Goal: Navigation & Orientation: Find specific page/section

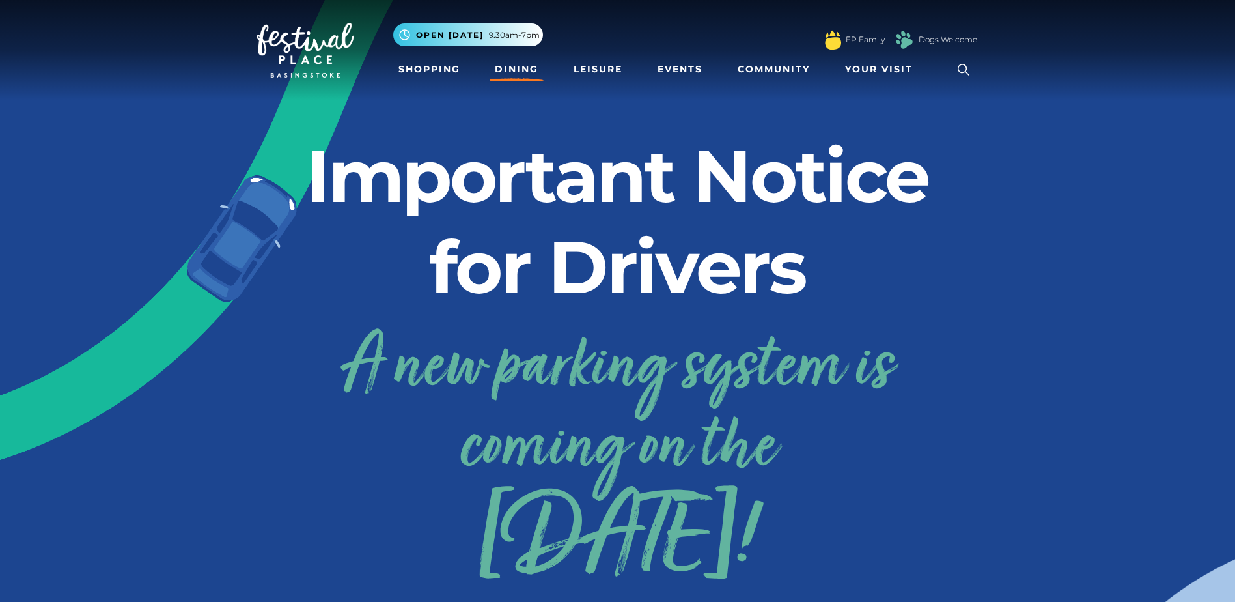
click at [516, 71] on link "Dining" at bounding box center [517, 69] width 54 height 24
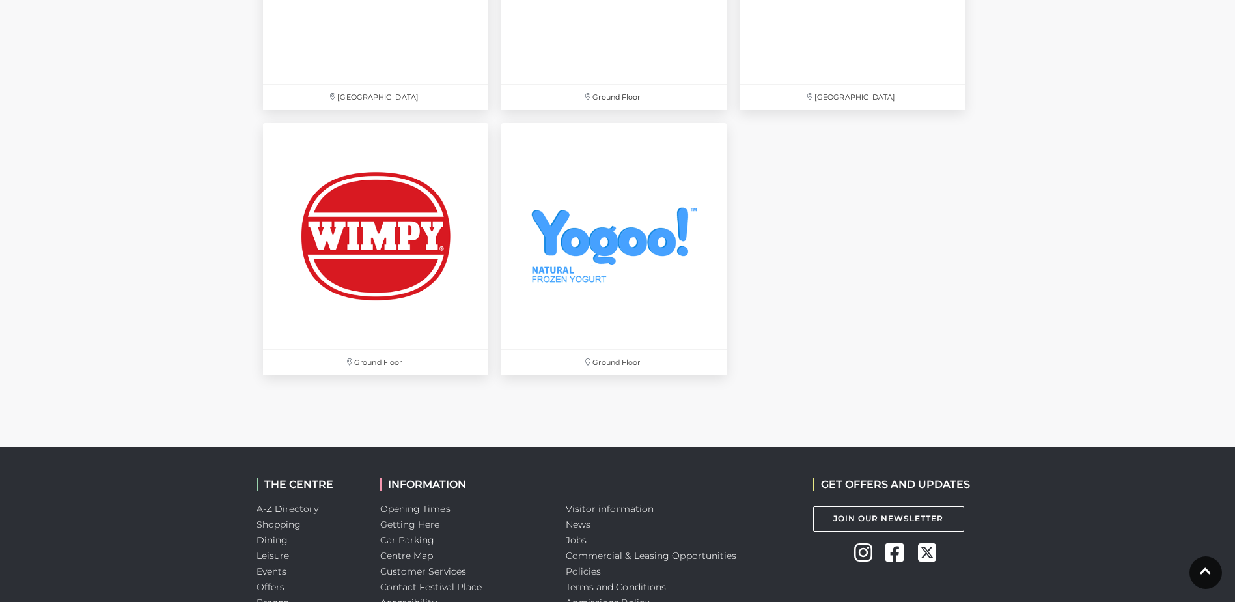
scroll to position [4585, 0]
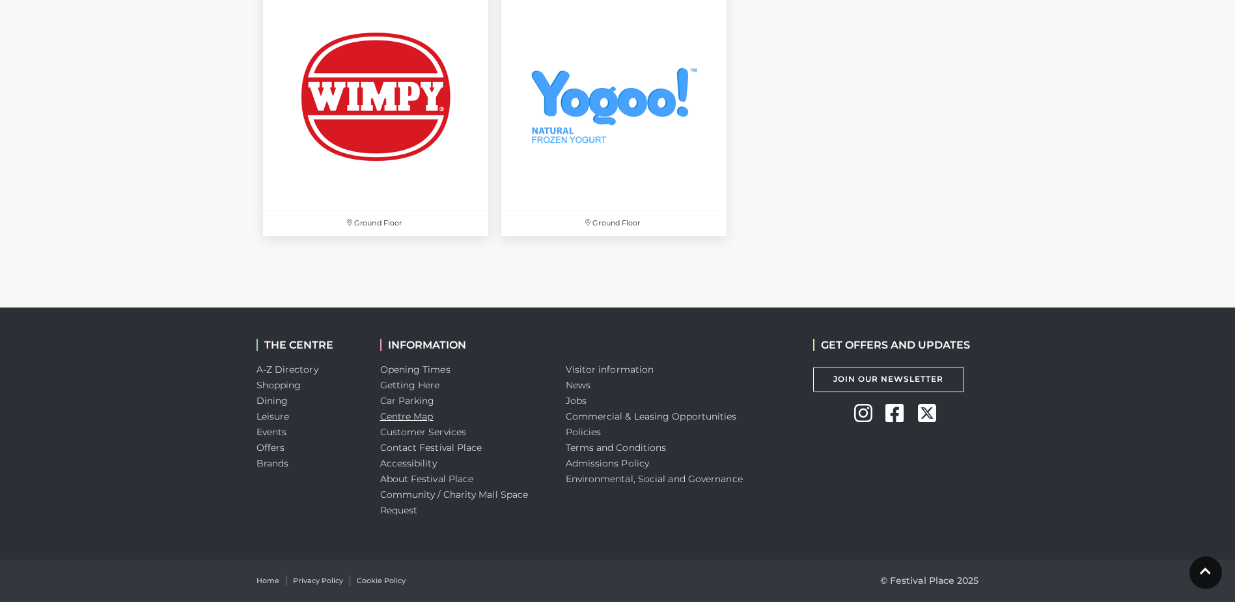
click at [425, 419] on link "Centre Map" at bounding box center [406, 416] width 53 height 12
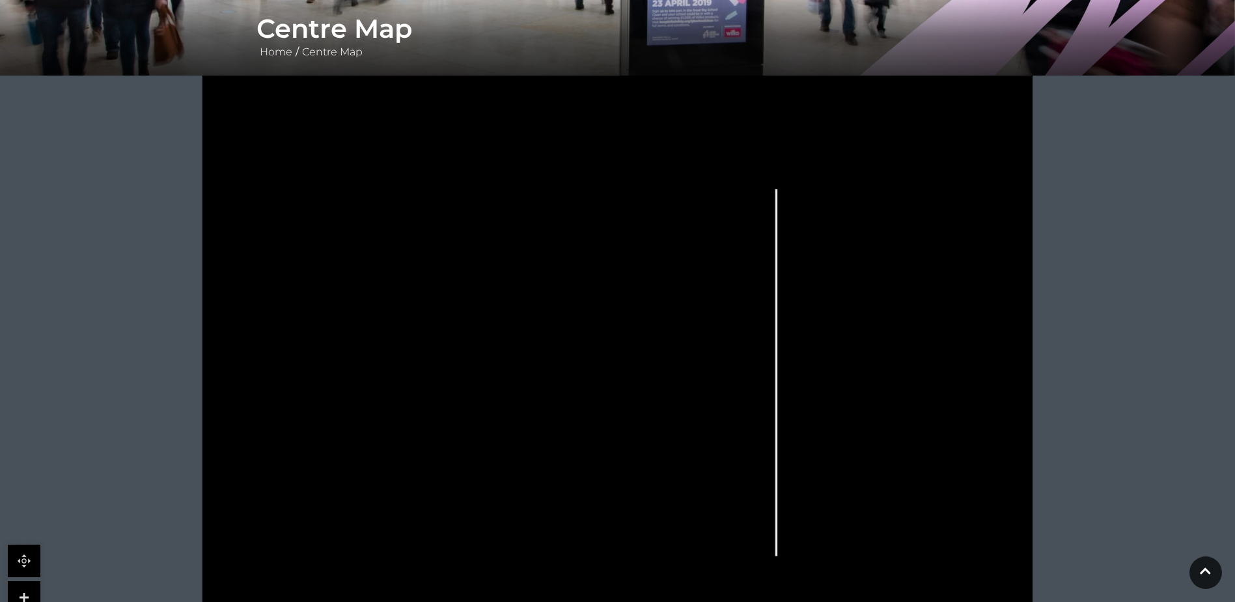
scroll to position [273, 0]
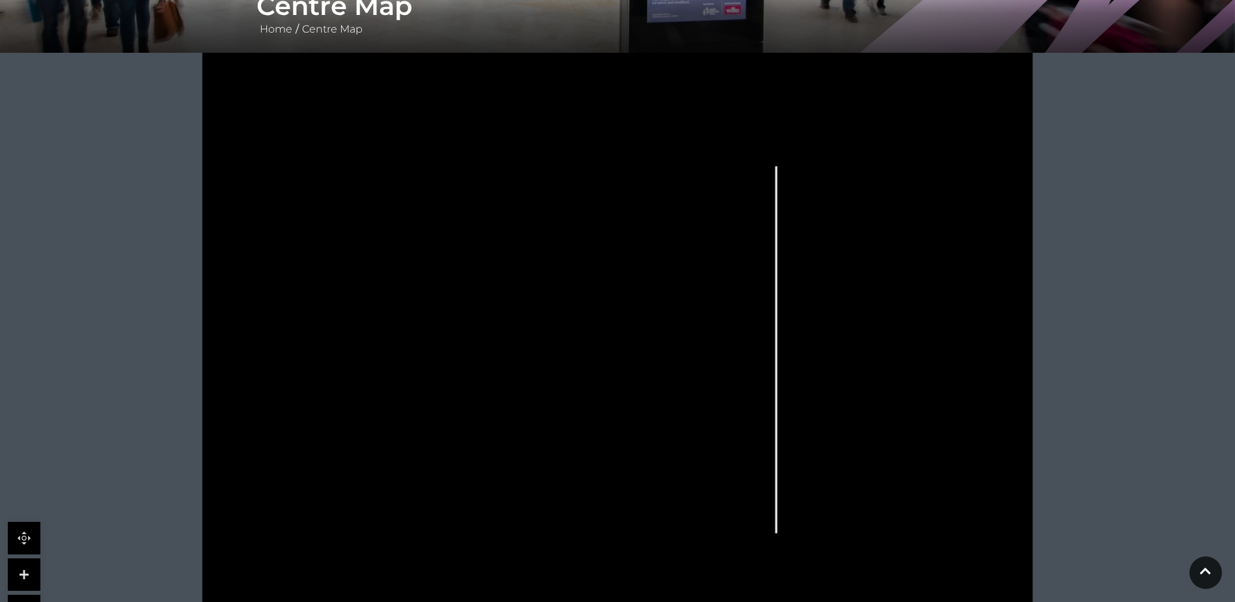
click at [930, 354] on icon at bounding box center [901, 355] width 133 height 254
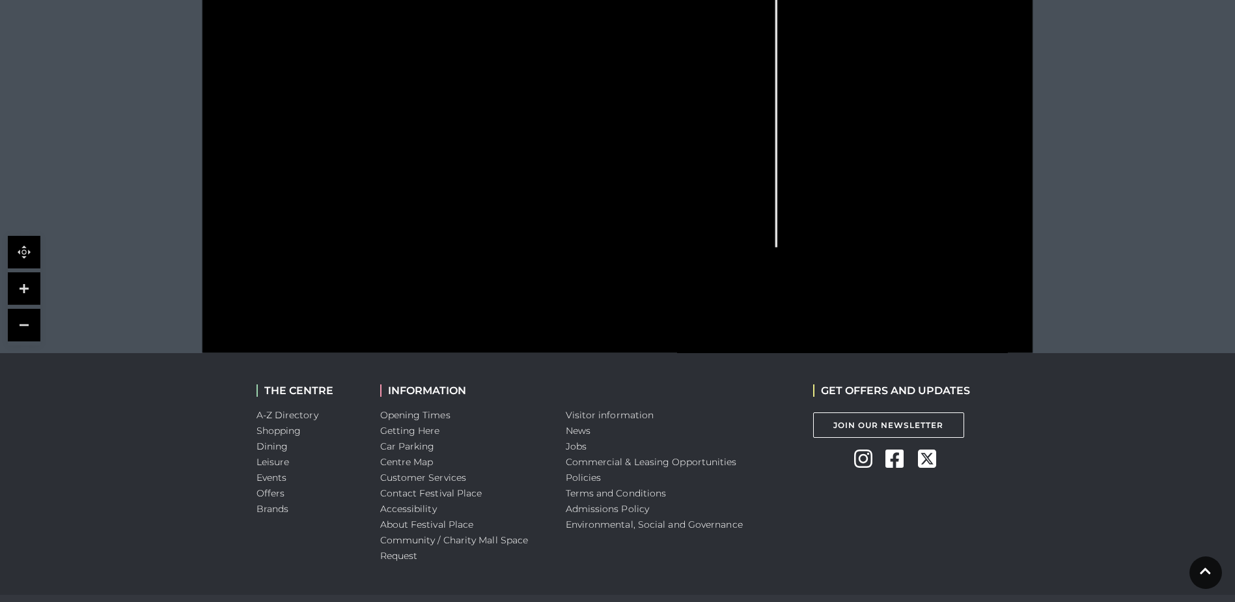
scroll to position [0, 0]
